Goal: Task Accomplishment & Management: Manage account settings

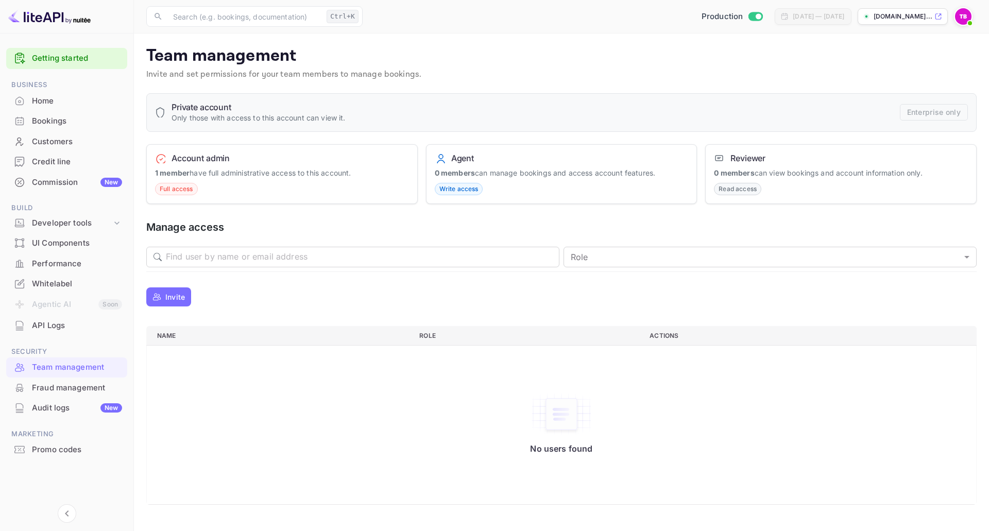
click at [181, 292] on p "Invite" at bounding box center [175, 297] width 20 height 11
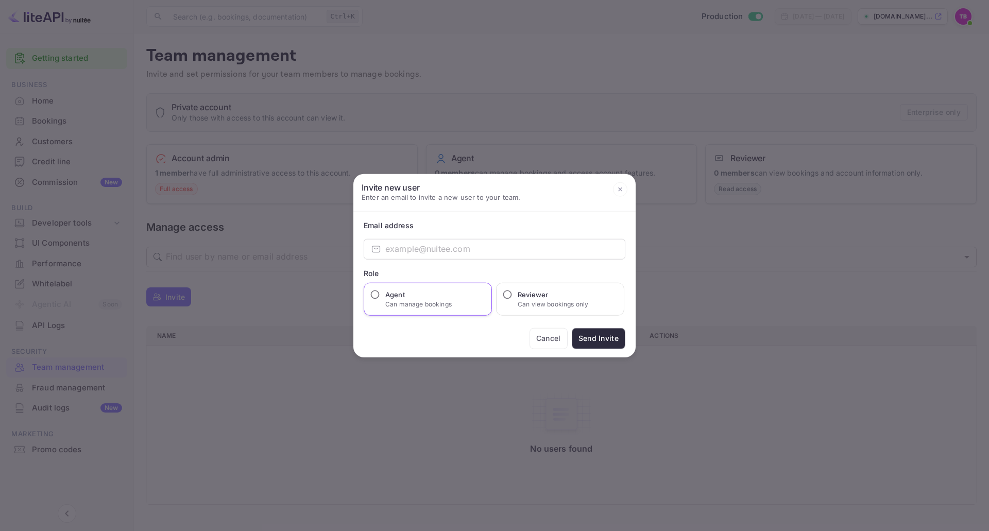
click at [381, 293] on label "Agent Can manage bookings" at bounding box center [408, 299] width 87 height 20
click at [380, 293] on input "Agent Can manage bookings" at bounding box center [375, 294] width 10 height 10
radio input "true"
click at [426, 249] on input "email" at bounding box center [505, 249] width 240 height 21
paste input "accom-3ps01@traveloka.com"
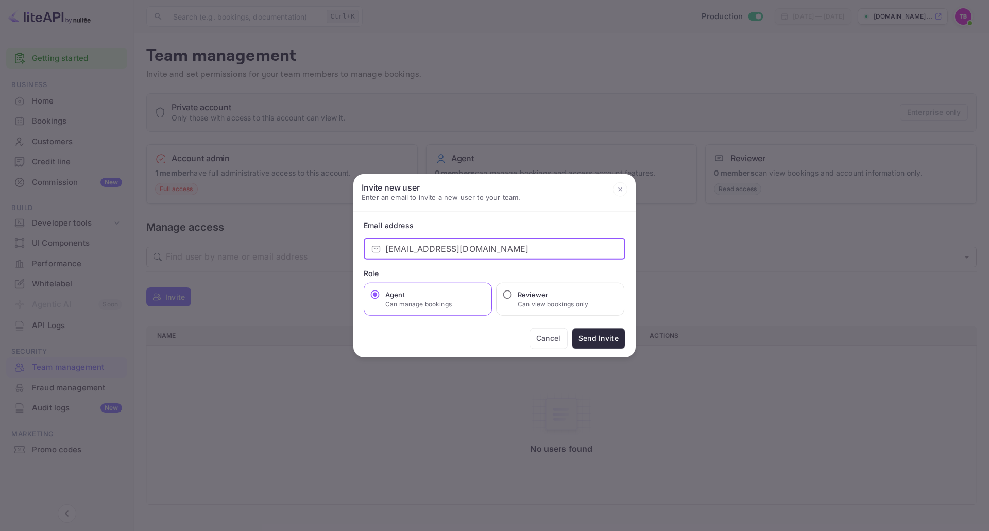
type input "accom-3ps01@traveloka.com"
click at [596, 337] on button "Send Invite" at bounding box center [599, 338] width 54 height 21
